Goal: Information Seeking & Learning: Learn about a topic

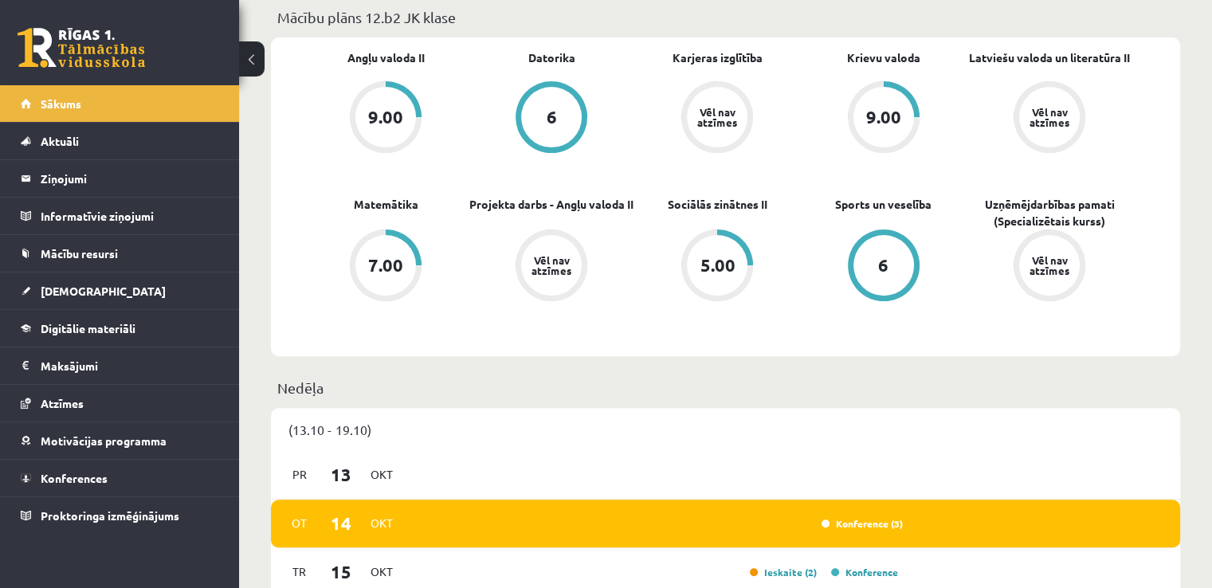
scroll to position [159, 0]
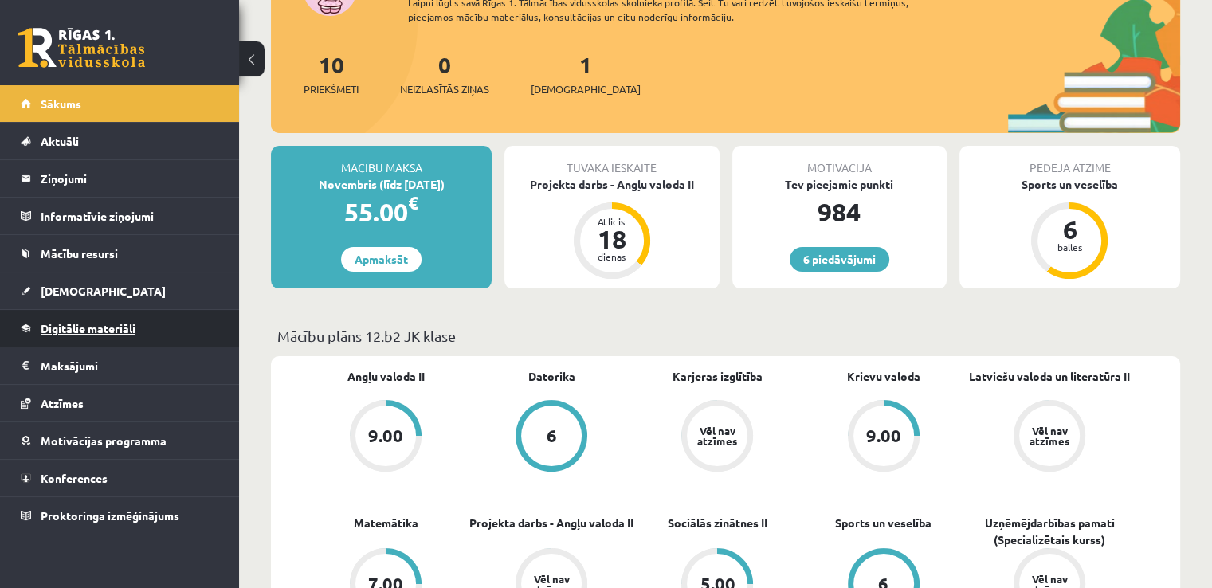
click at [104, 323] on span "Digitālie materiāli" at bounding box center [88, 328] width 95 height 14
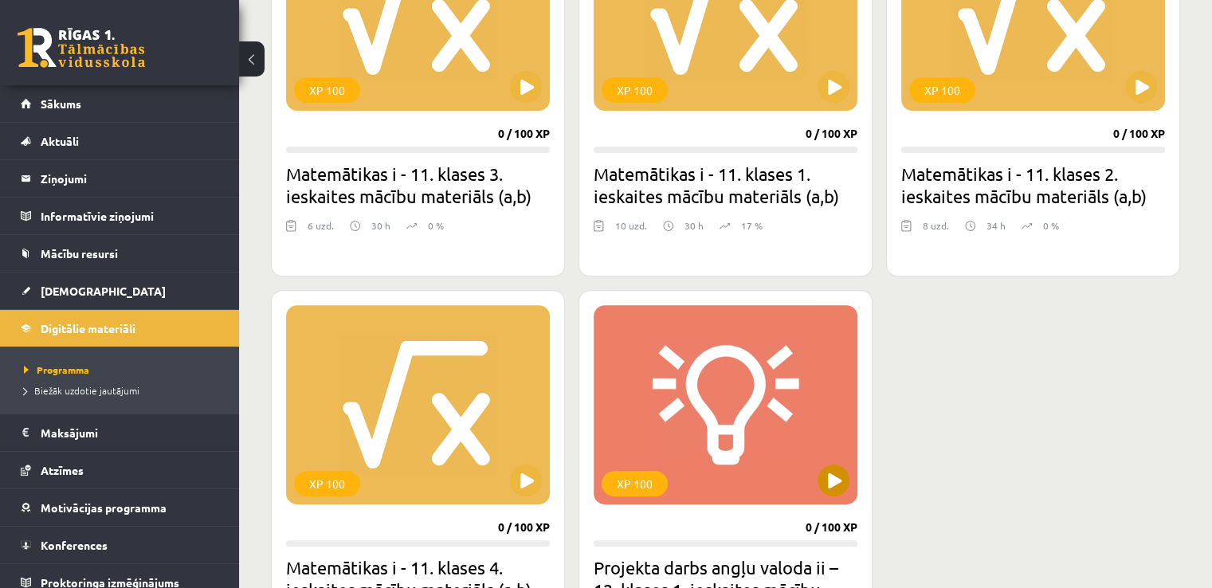
scroll to position [637, 0]
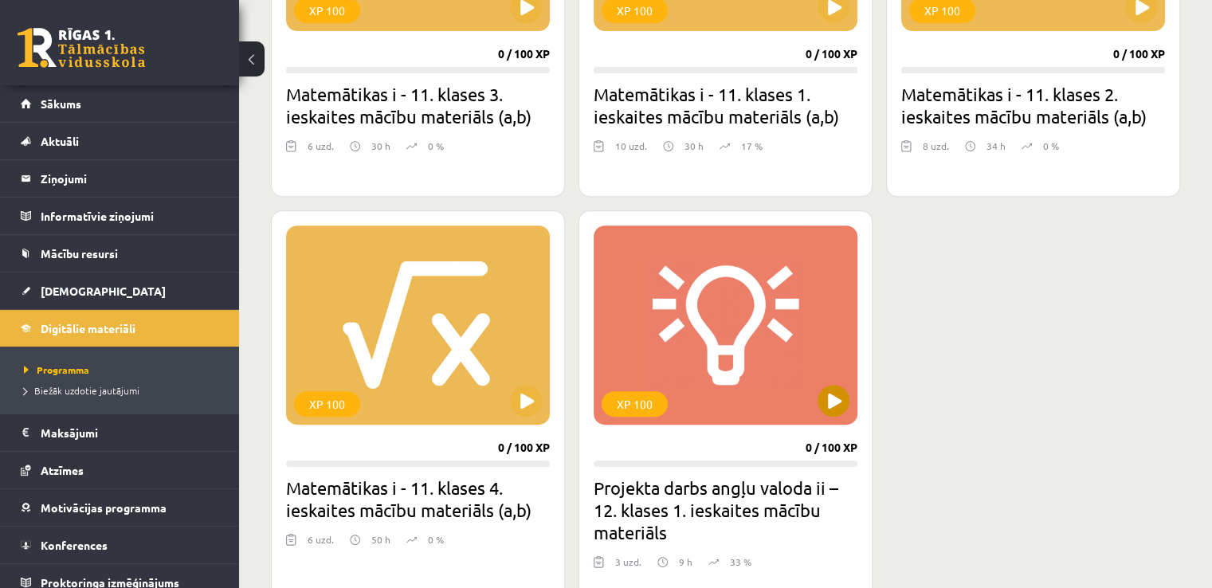
click at [755, 371] on div "XP 100" at bounding box center [726, 324] width 264 height 199
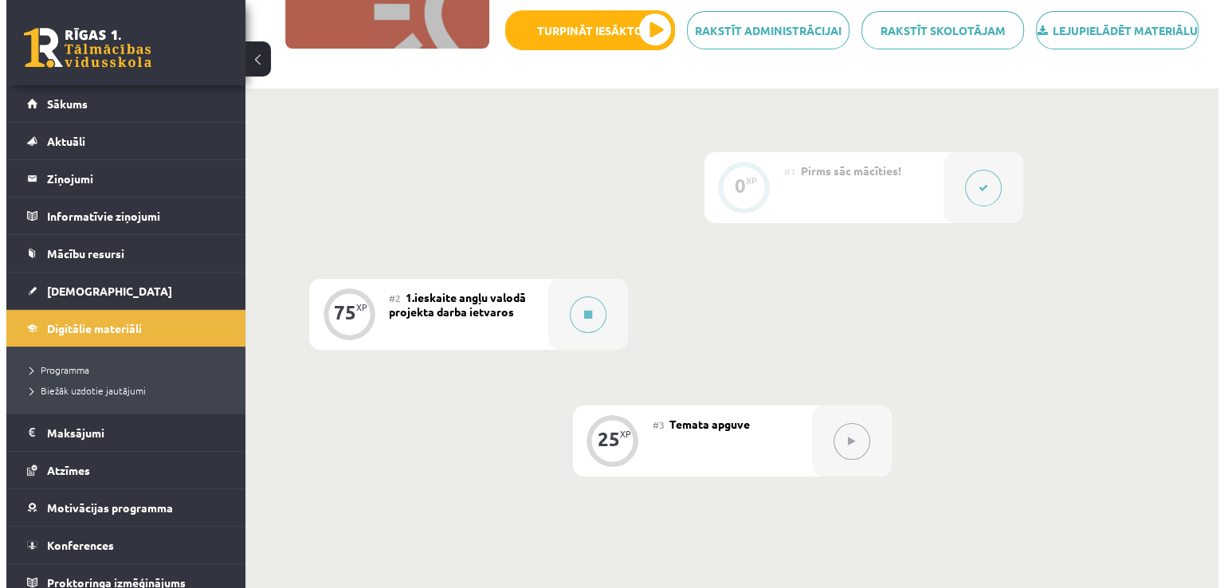
scroll to position [319, 0]
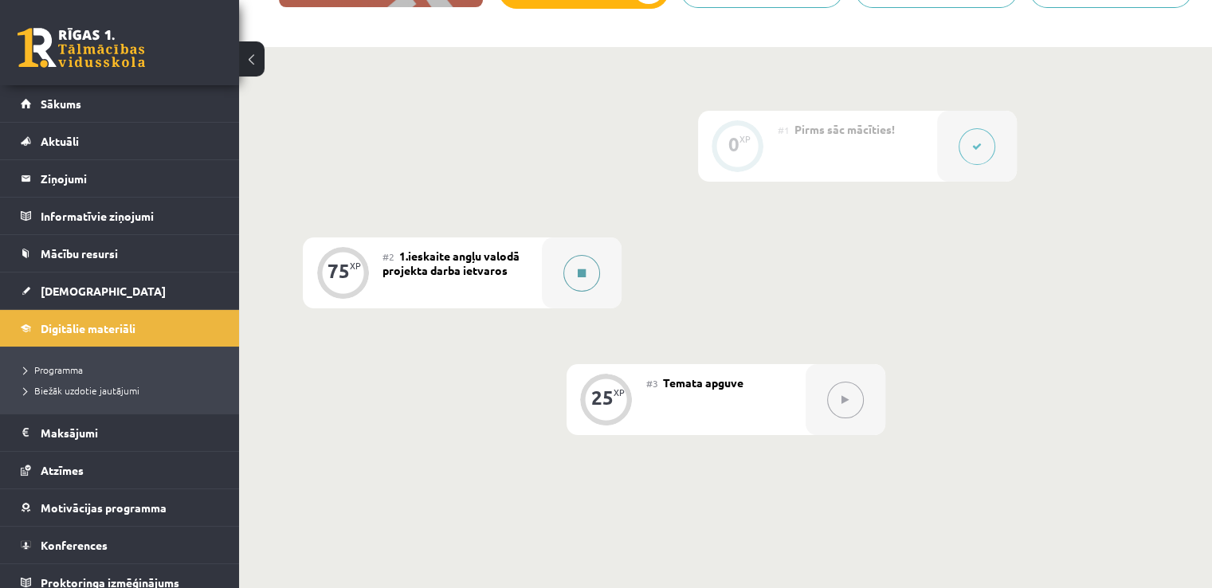
click at [551, 305] on div at bounding box center [582, 272] width 80 height 71
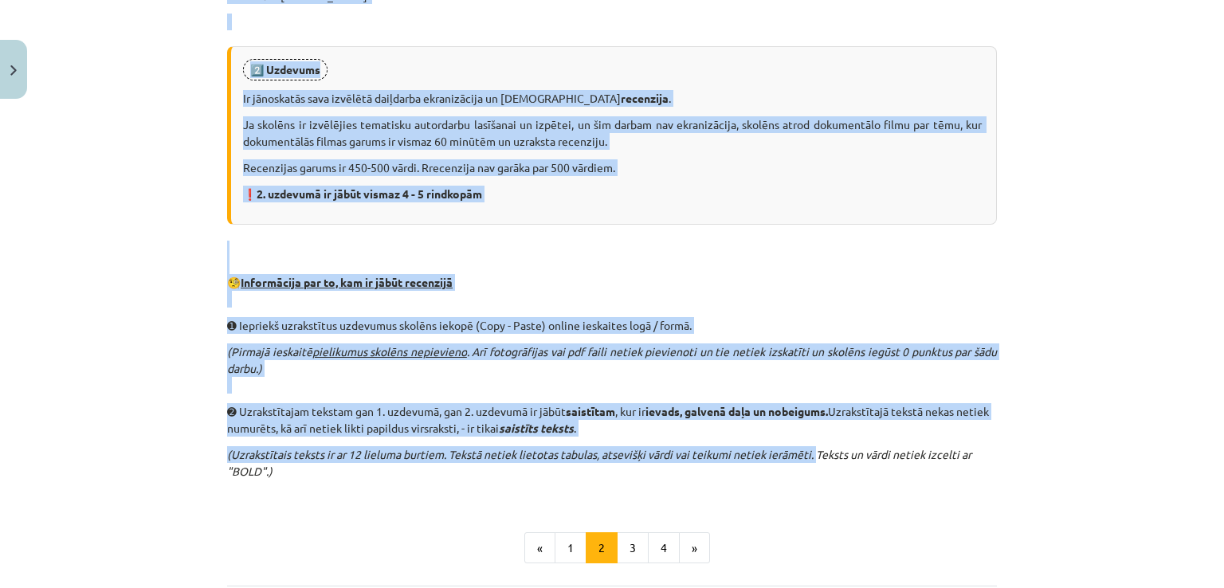
scroll to position [1000, 0]
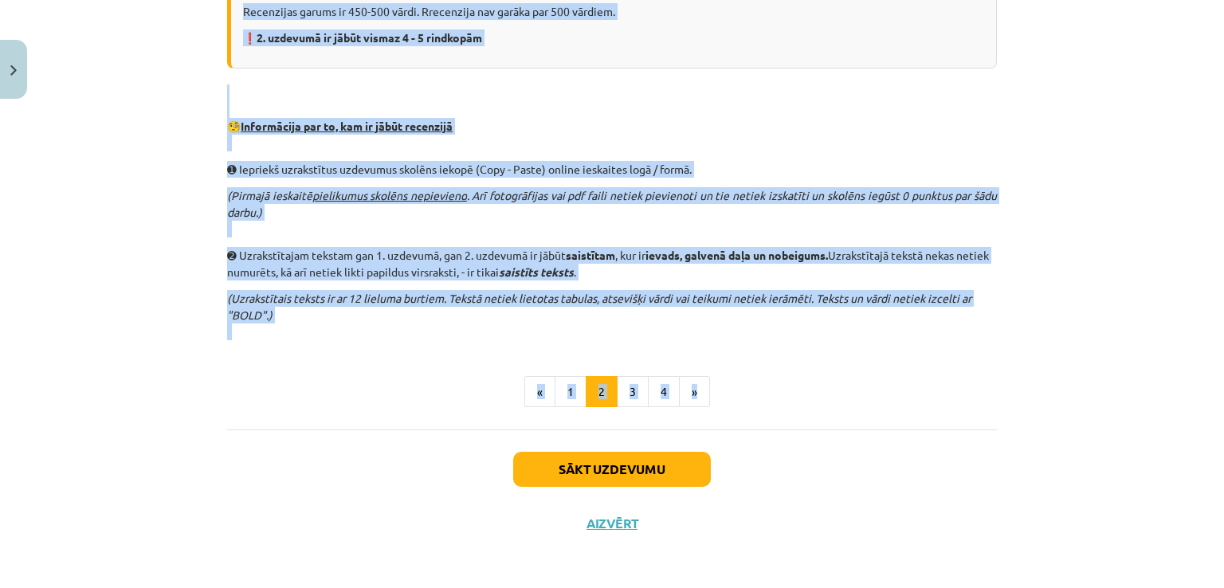
drag, startPoint x: 306, startPoint y: 190, endPoint x: 912, endPoint y: 359, distance: 629.4
copy div "Loremipsum dolorsitame con 0. adipiscin elitsedd eiusm tempo incidi Utl etdolor…"
click at [615, 247] on p "➋ Uzrakstītajam tekstam gan 1. uzdevumā, gan 2. uzdevumā ir jābūt saistītam , k…" at bounding box center [612, 263] width 770 height 33
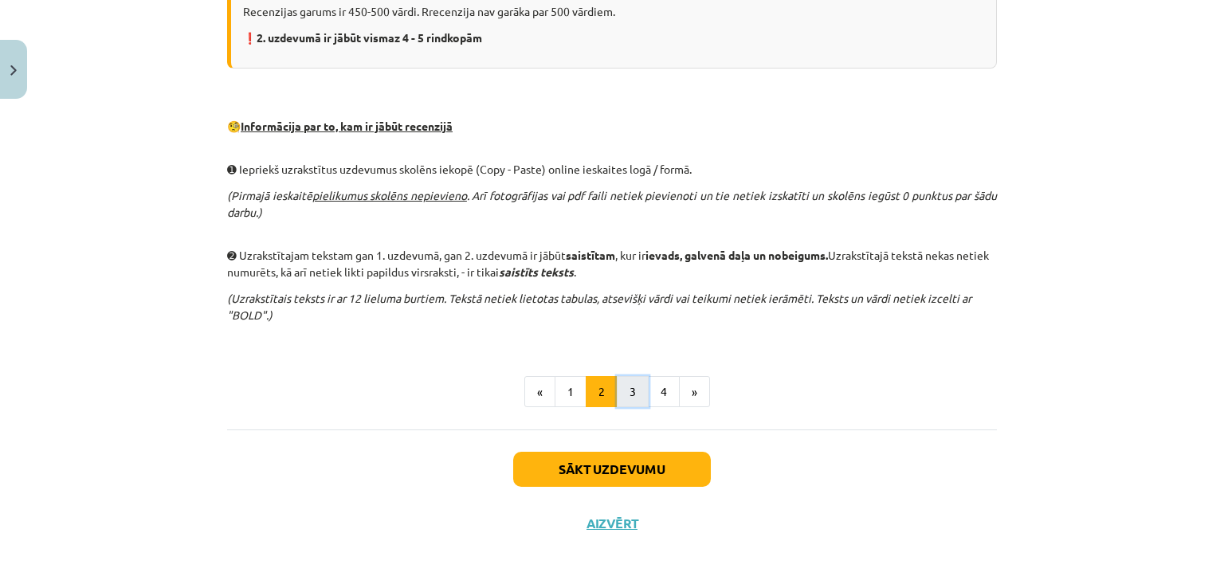
click at [618, 381] on button "3" at bounding box center [633, 392] width 32 height 32
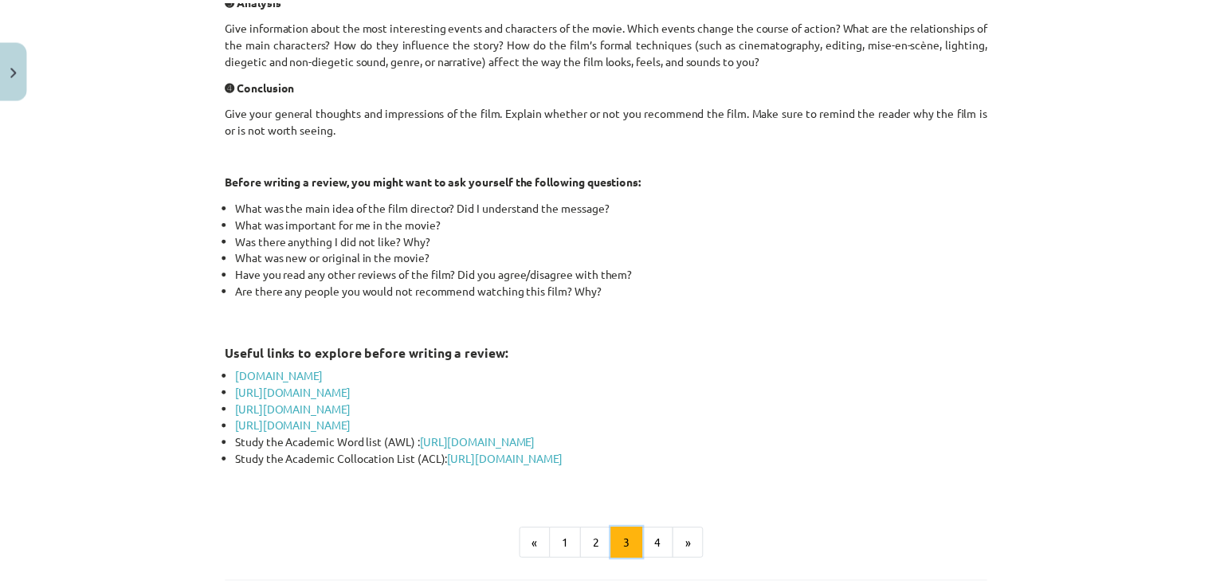
scroll to position [683, 0]
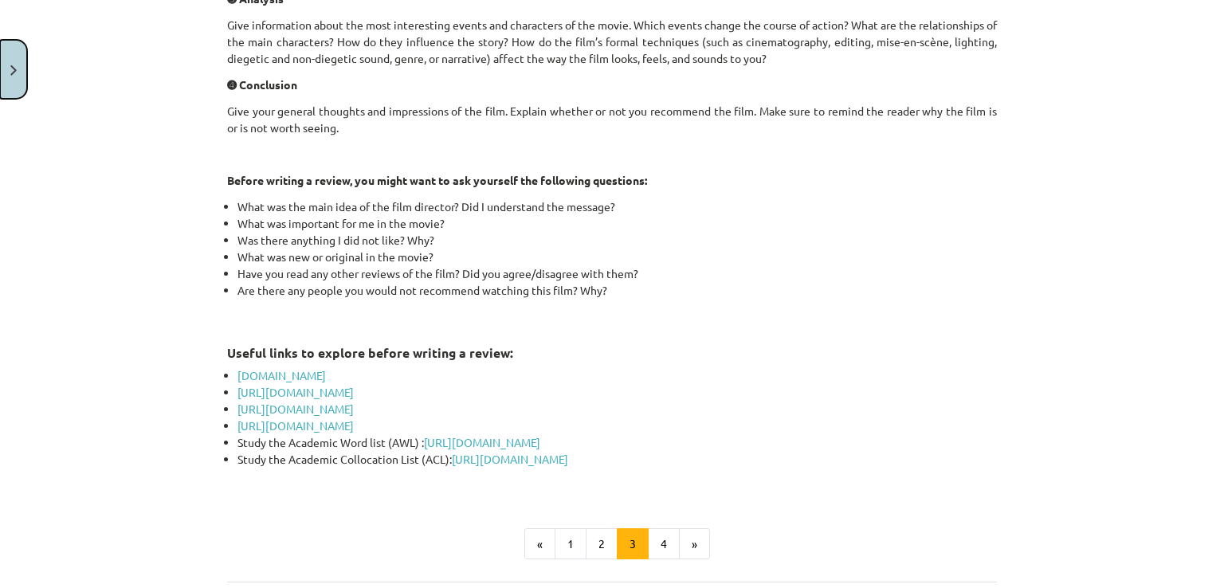
click at [0, 77] on button "Close" at bounding box center [13, 69] width 27 height 59
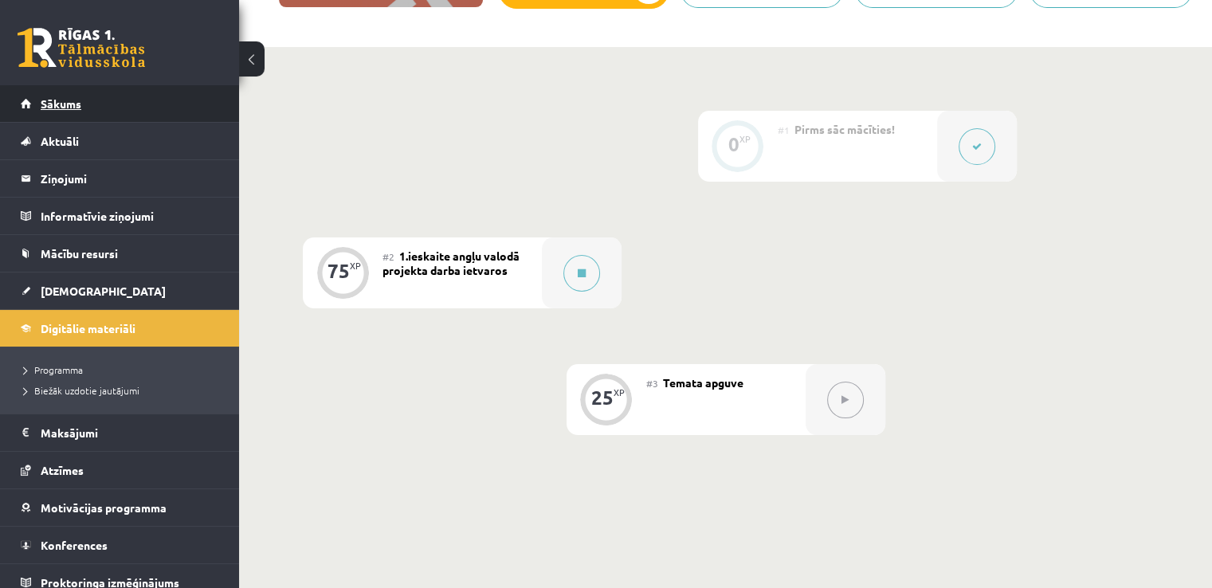
click at [70, 106] on span "Sākums" at bounding box center [61, 103] width 41 height 14
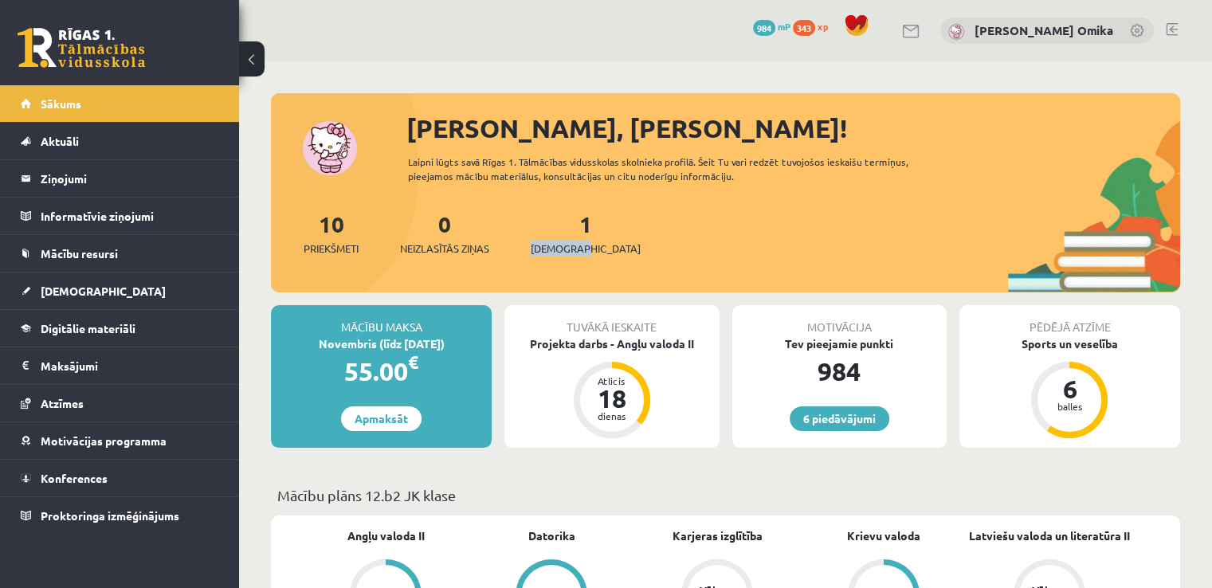
drag, startPoint x: 539, startPoint y: 212, endPoint x: 593, endPoint y: 257, distance: 69.6
click at [593, 257] on div "10 Priekšmeti 0 Neizlasītās ziņas 1 Ieskaites" at bounding box center [725, 249] width 909 height 85
click at [614, 265] on div "10 Priekšmeti 0 Neizlasītās ziņas 1 Ieskaites" at bounding box center [725, 249] width 909 height 85
